Goal: Find specific page/section: Find specific page/section

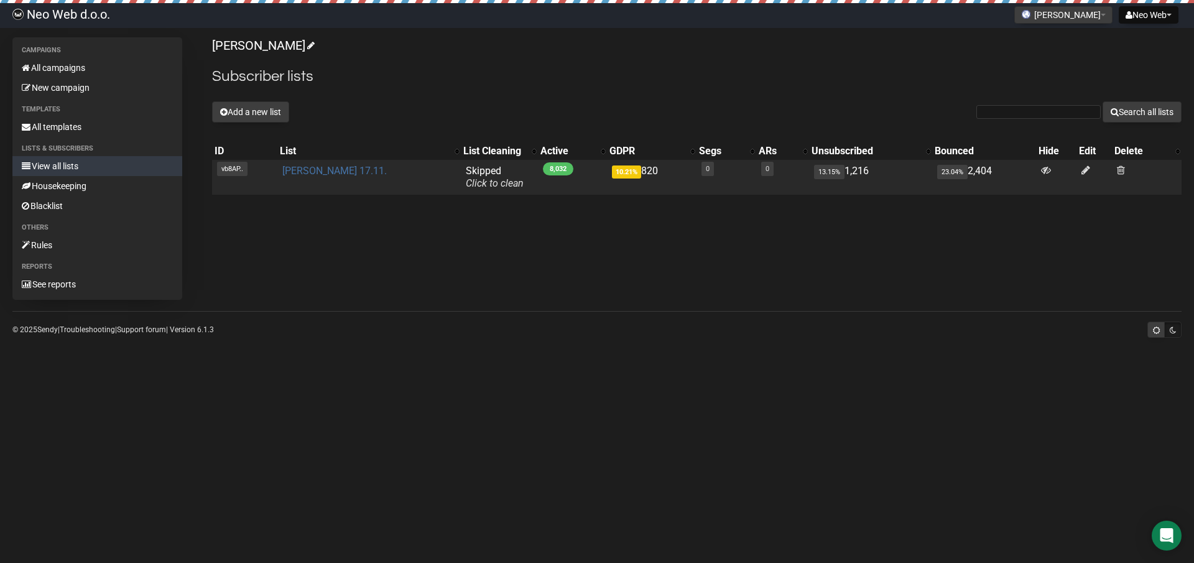
click at [322, 171] on link "[PERSON_NAME] 17.11." at bounding box center [334, 171] width 104 height 12
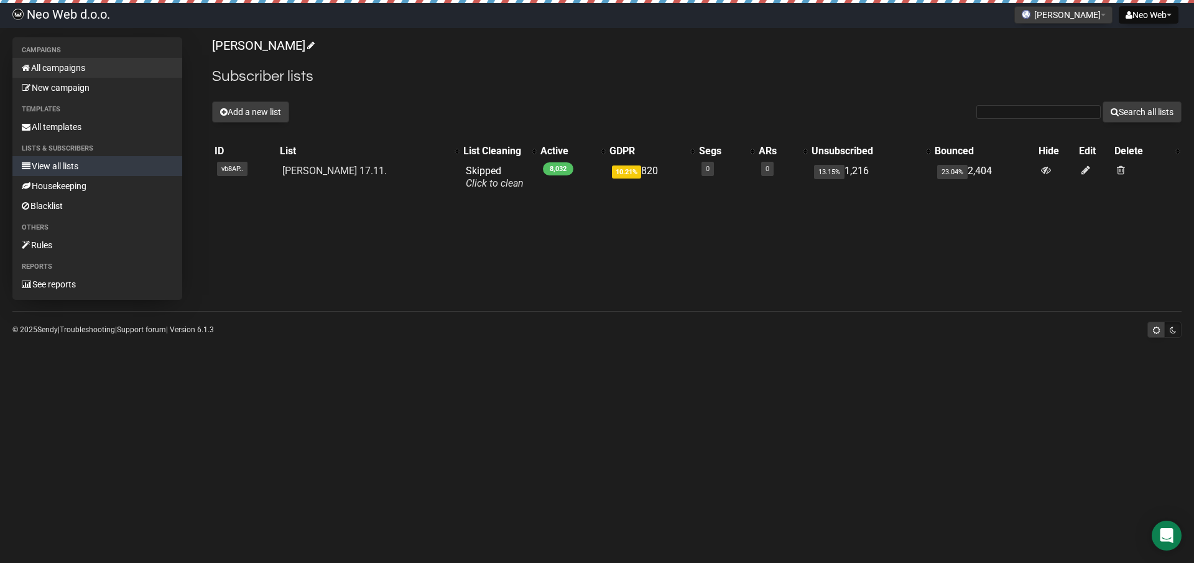
click at [43, 64] on link "All campaigns" at bounding box center [97, 68] width 170 height 20
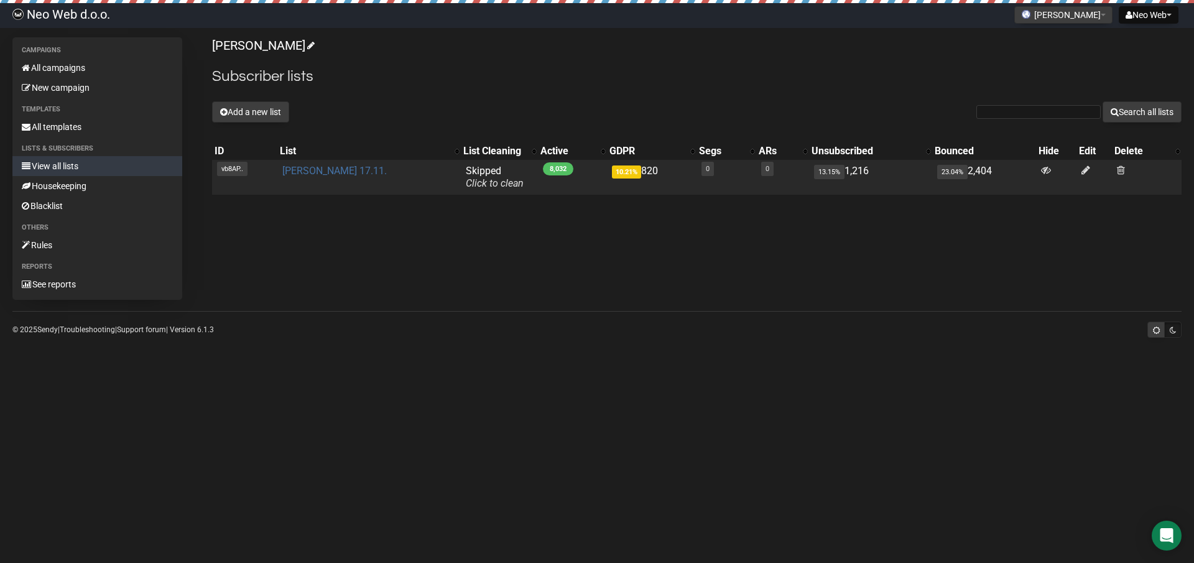
click at [312, 167] on link "[PERSON_NAME] 17.11." at bounding box center [334, 171] width 104 height 12
